Goal: Book appointment/travel/reservation

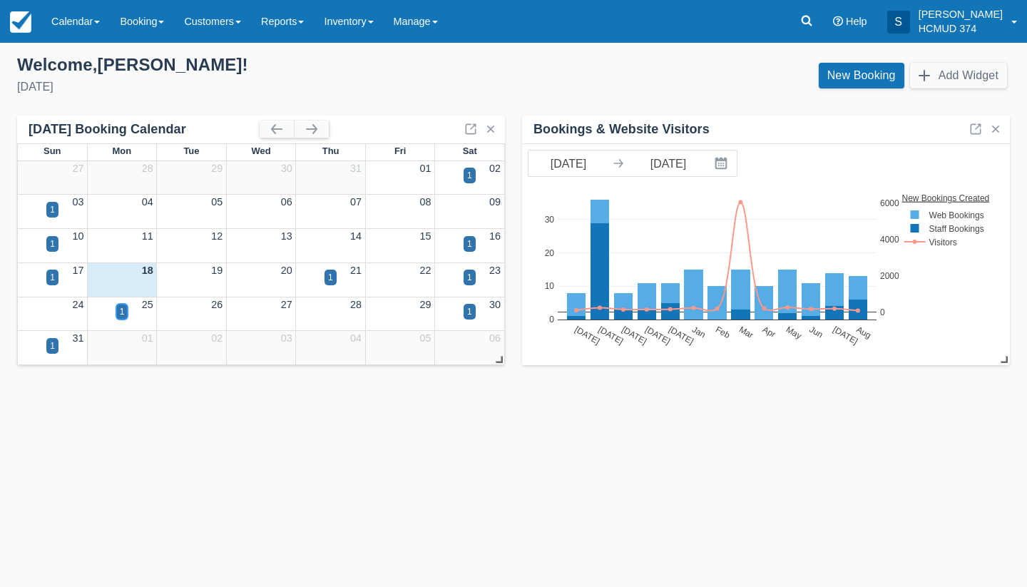
click at [120, 315] on div "1" at bounding box center [122, 311] width 5 height 13
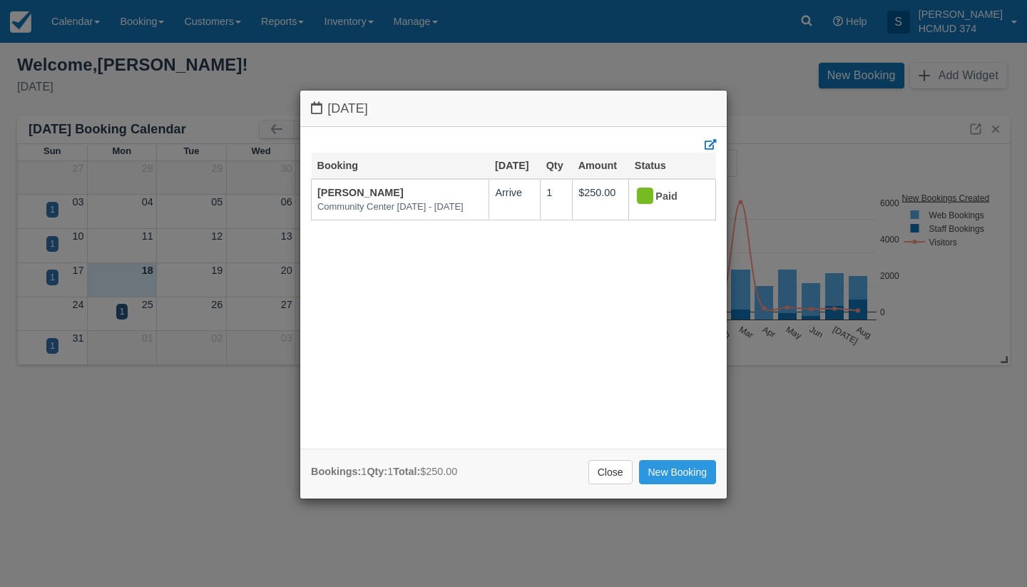
click at [125, 258] on div "[DATE] Booking [DATE] Qty Amount Status [PERSON_NAME][GEOGRAPHIC_DATA] [DATE] -…" at bounding box center [513, 293] width 1027 height 587
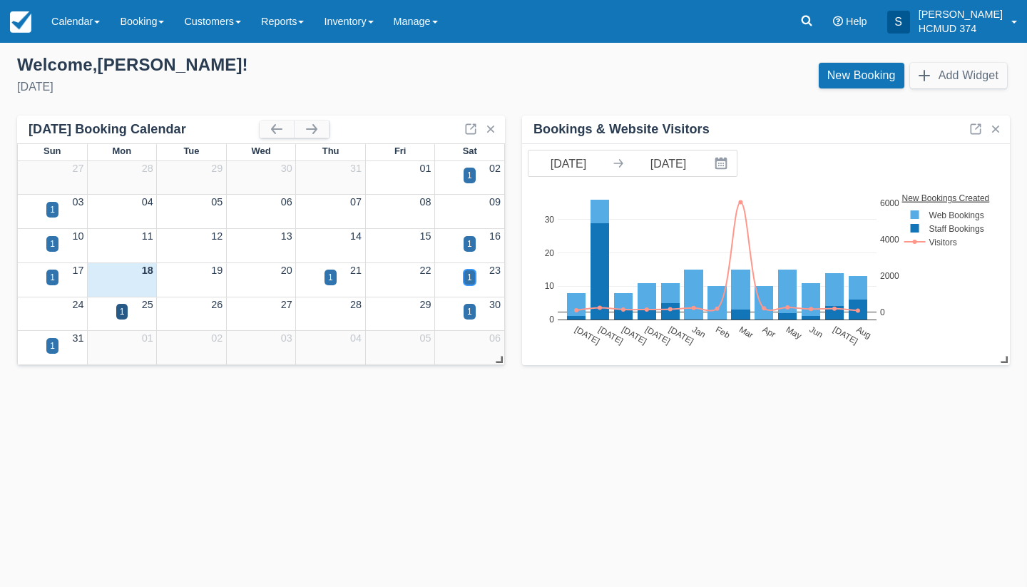
click at [466, 270] on div "1" at bounding box center [470, 278] width 12 height 16
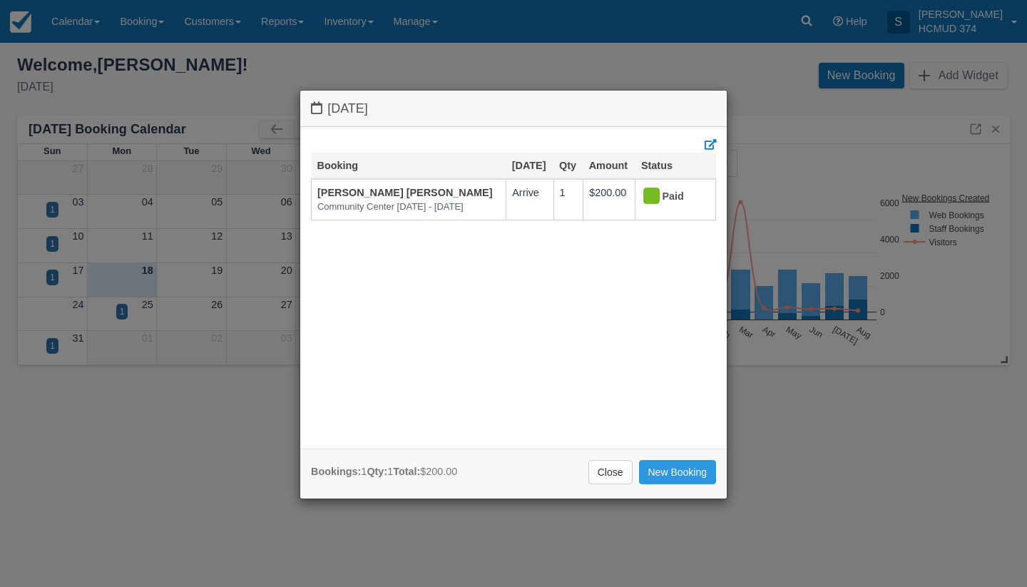
click at [228, 254] on div "[DATE] Booking [DATE] Qty Amount Status [PERSON_NAME] [PERSON_NAME][GEOGRAPHIC_…" at bounding box center [513, 293] width 1027 height 587
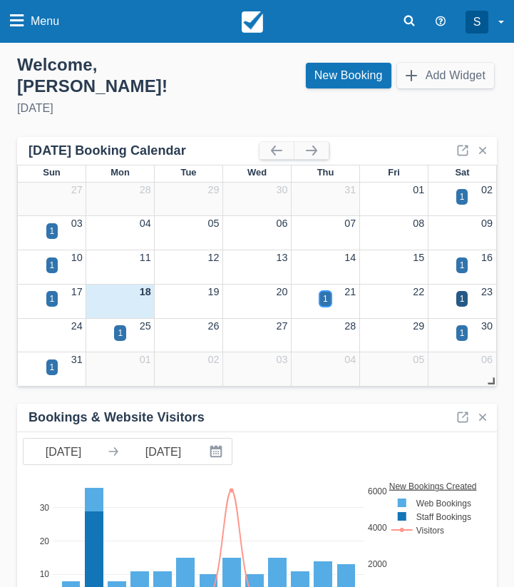
click at [323, 292] on div "1" at bounding box center [325, 298] width 5 height 13
click at [326, 292] on div "1" at bounding box center [325, 298] width 5 height 13
click at [464, 291] on div "1" at bounding box center [462, 299] width 12 height 16
click at [458, 291] on div "1" at bounding box center [462, 299] width 12 height 16
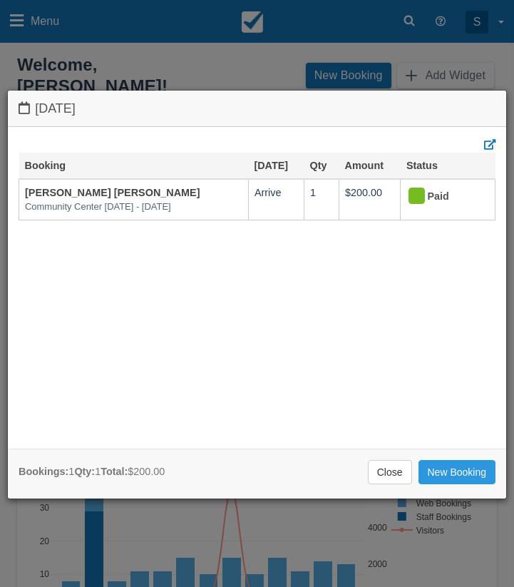
click at [105, 536] on div "[DATE] Booking [DATE] Qty Amount Status [PERSON_NAME] [PERSON_NAME][GEOGRAPHIC_…" at bounding box center [257, 293] width 514 height 587
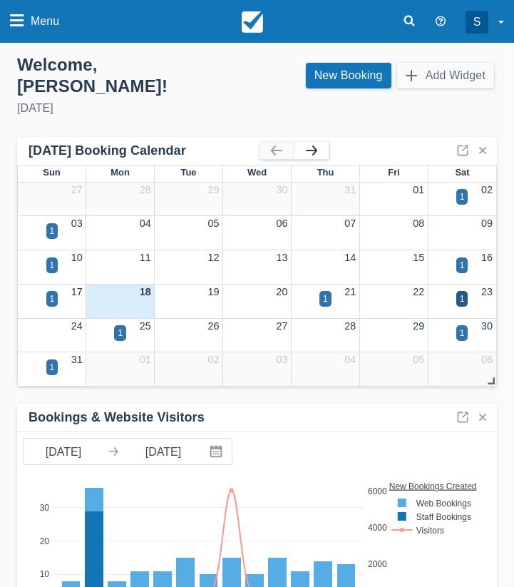
click at [318, 142] on button "button" at bounding box center [312, 150] width 34 height 17
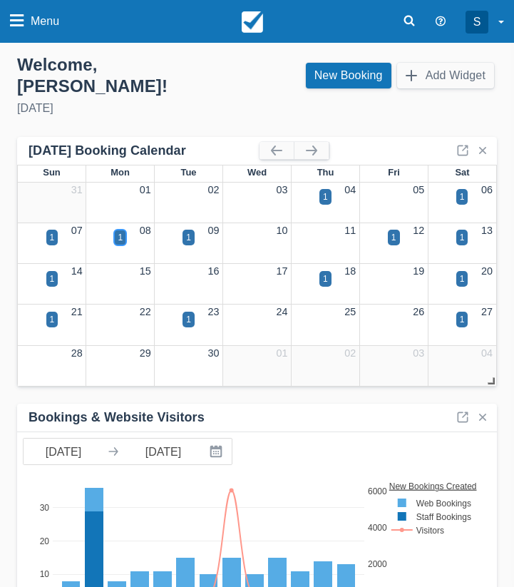
click at [119, 231] on div "1" at bounding box center [120, 237] width 5 height 13
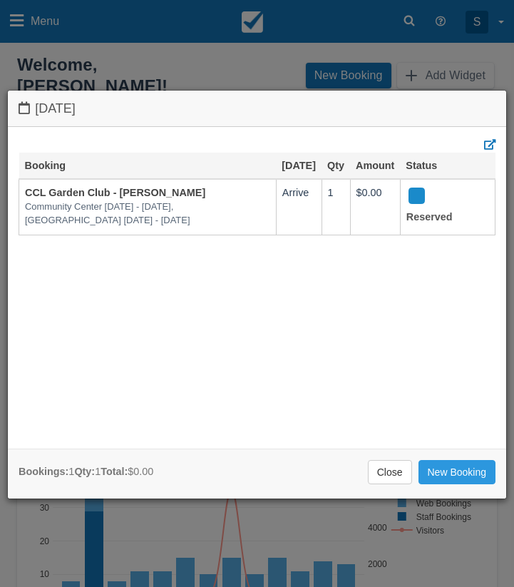
click at [198, 523] on div "[DATE] Booking [DATE] Qty Amount Status CCL Garden Club - [PERSON_NAME][GEOGRAP…" at bounding box center [257, 293] width 514 height 587
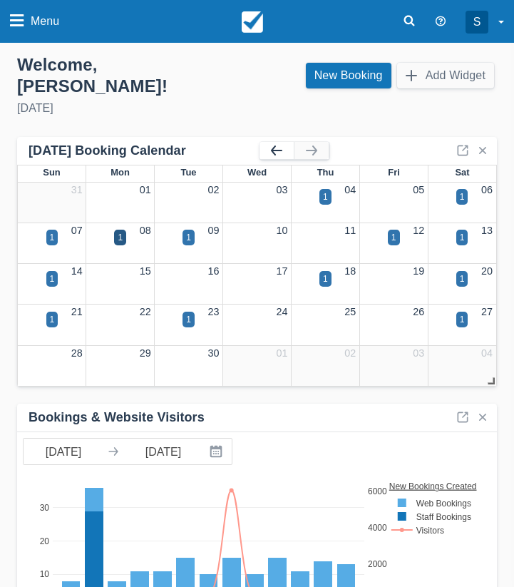
click at [275, 142] on button "button" at bounding box center [277, 150] width 34 height 17
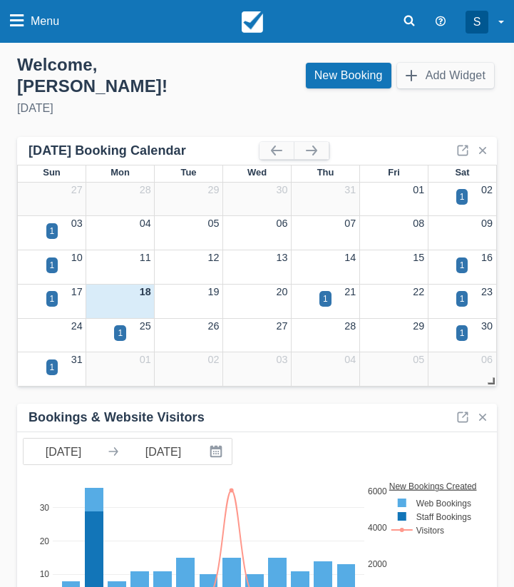
click at [128, 334] on div "1" at bounding box center [120, 342] width 68 height 16
click at [124, 325] on div "1" at bounding box center [120, 333] width 12 height 16
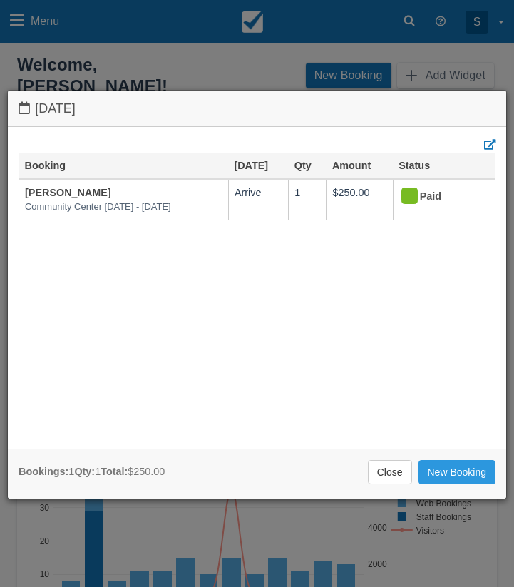
click at [119, 504] on div "[DATE] Booking [DATE] Qty Amount Status [PERSON_NAME][GEOGRAPHIC_DATA] [DATE] -…" at bounding box center [257, 293] width 514 height 587
